Goal: Browse casually

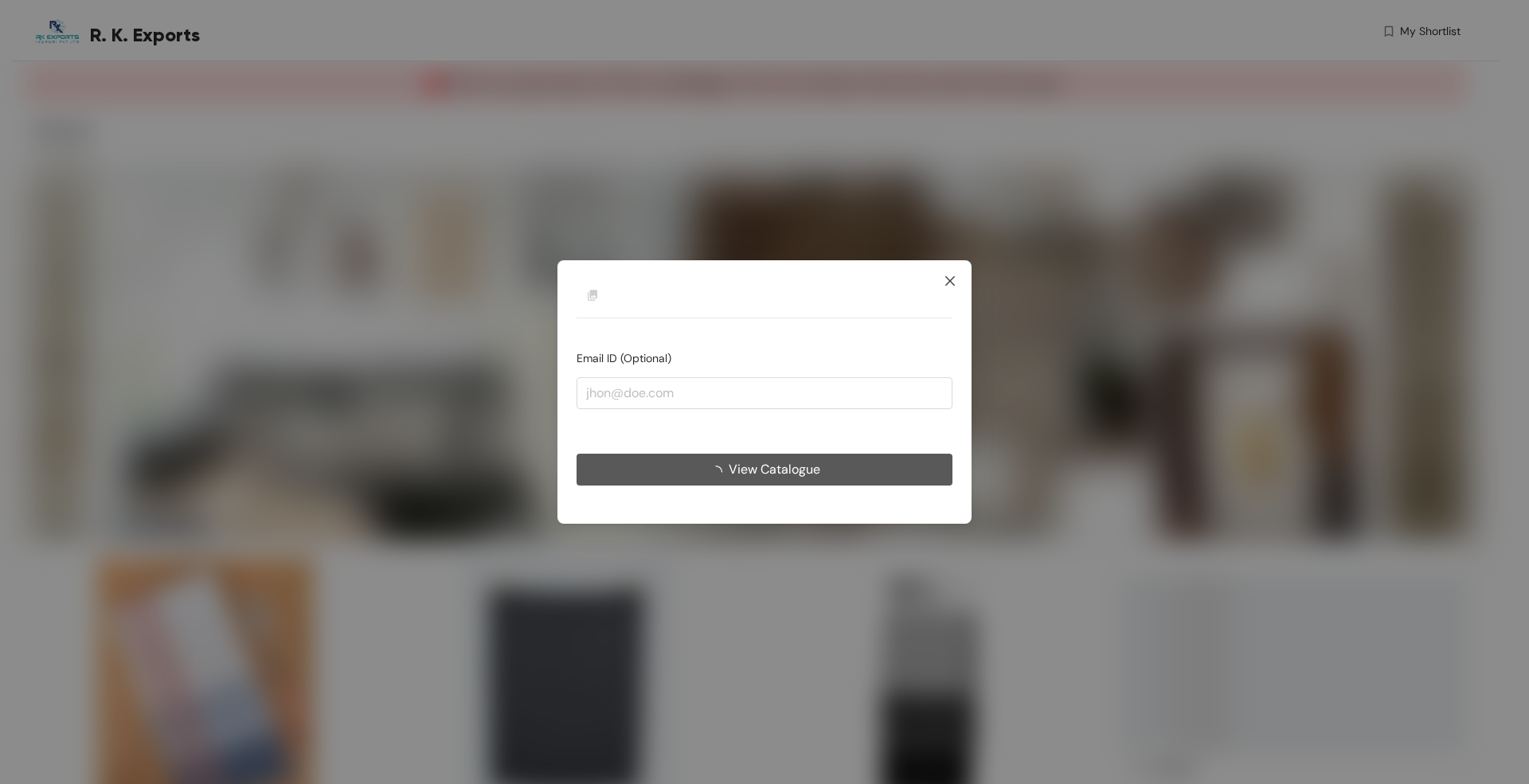
click at [950, 274] on icon "close" at bounding box center [950, 280] width 13 height 13
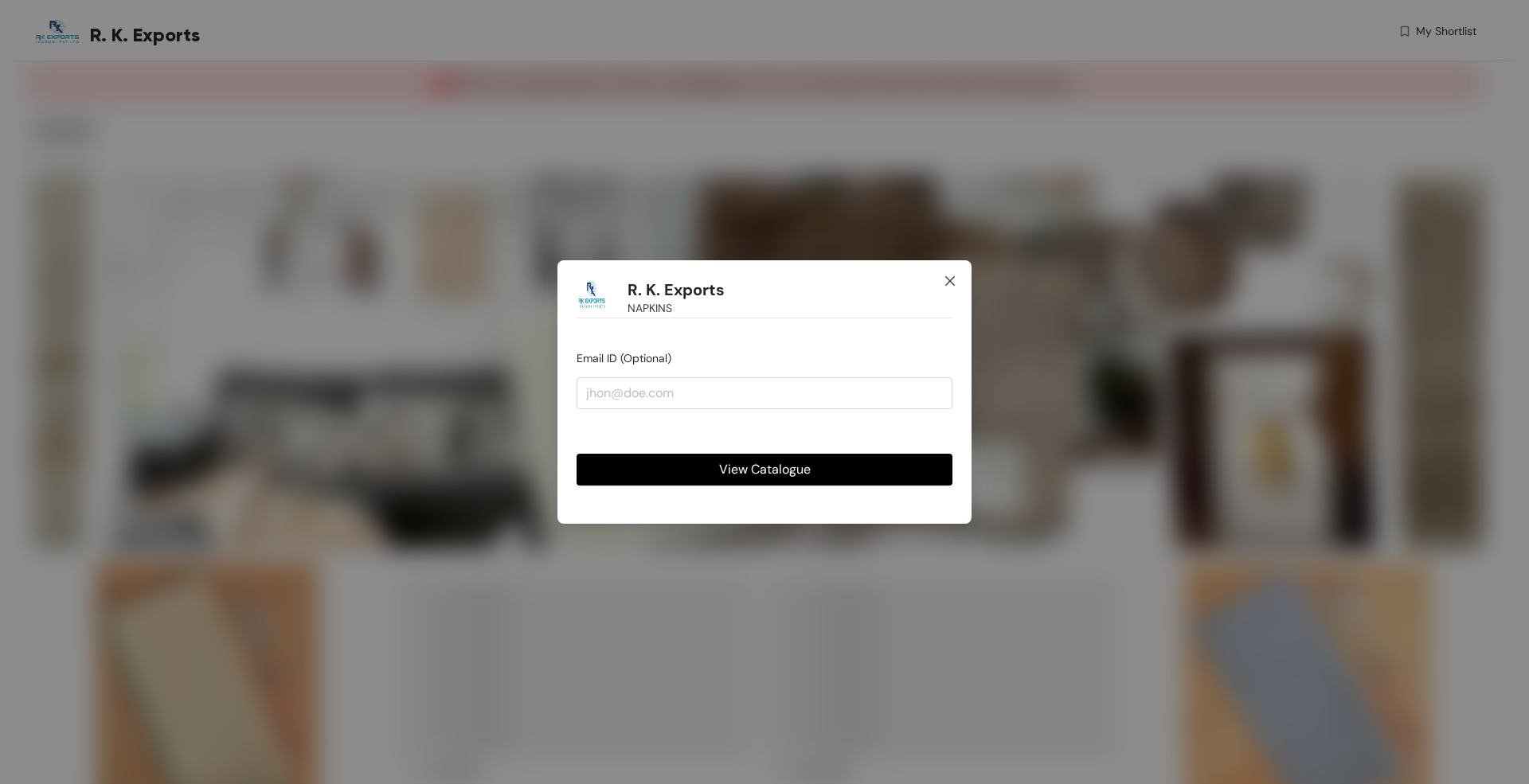
click at [948, 279] on icon "close" at bounding box center [950, 280] width 10 height 10
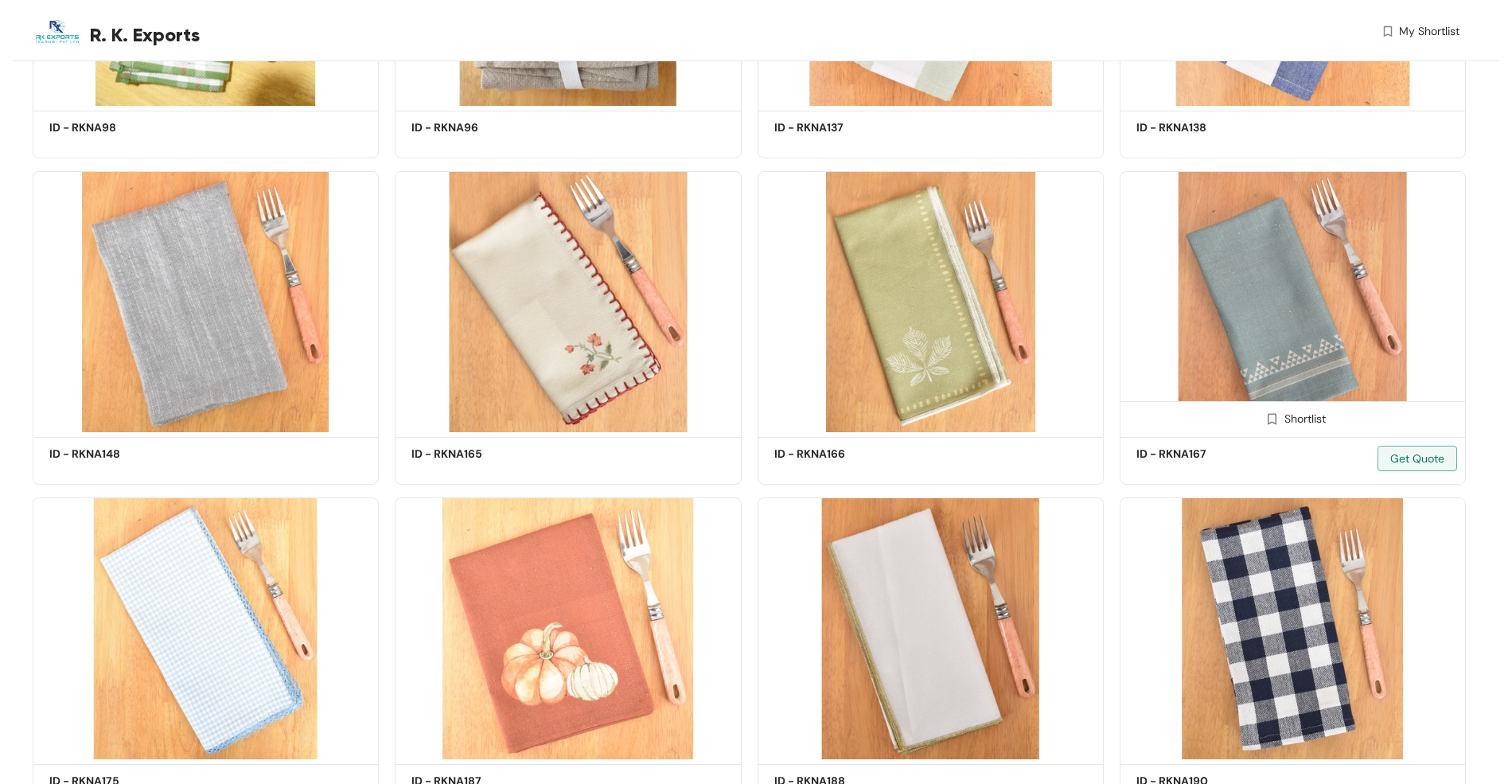
scroll to position [1057, 0]
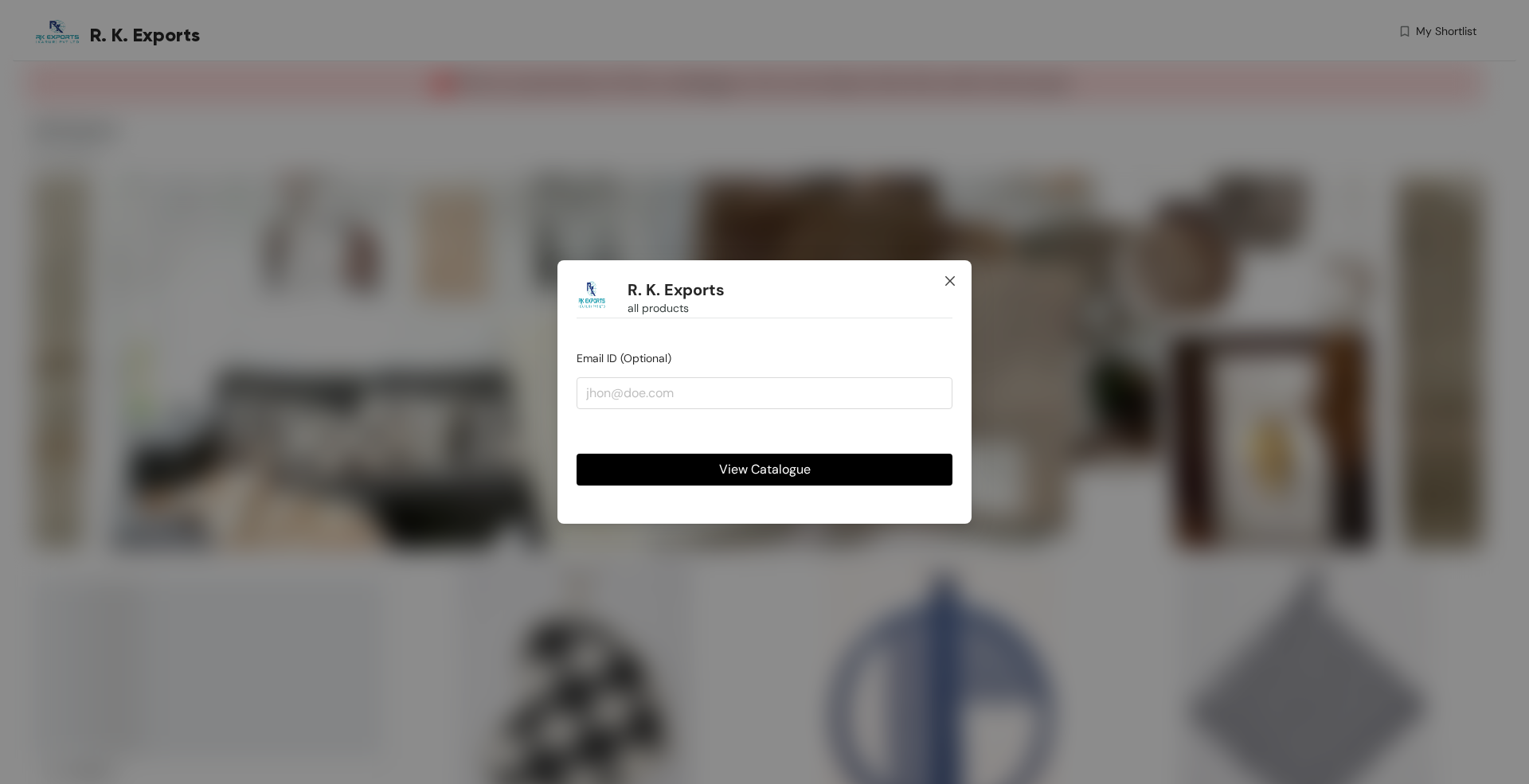
click at [952, 277] on icon "close" at bounding box center [950, 280] width 13 height 13
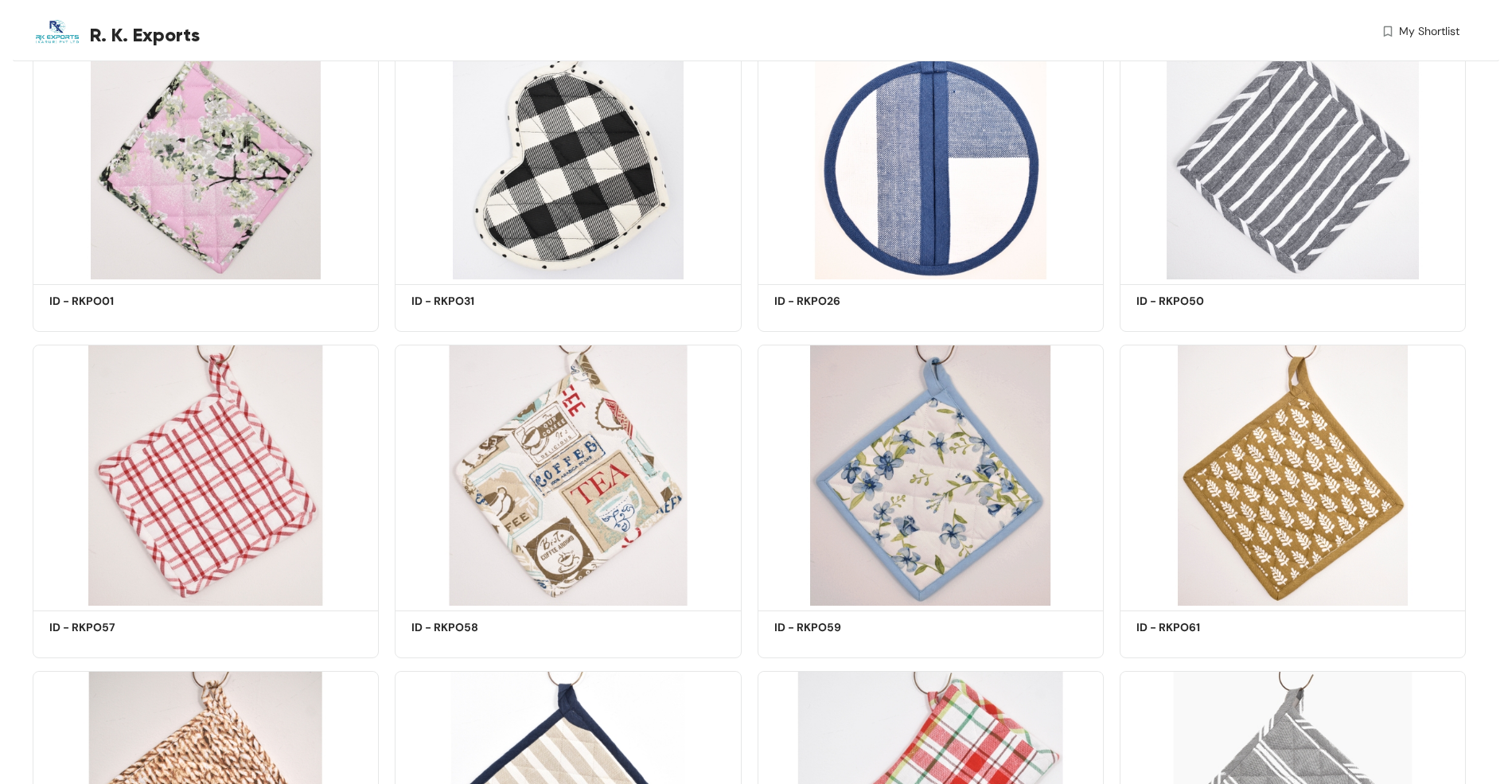
scroll to position [275, 0]
